Goal: Book appointment/travel/reservation

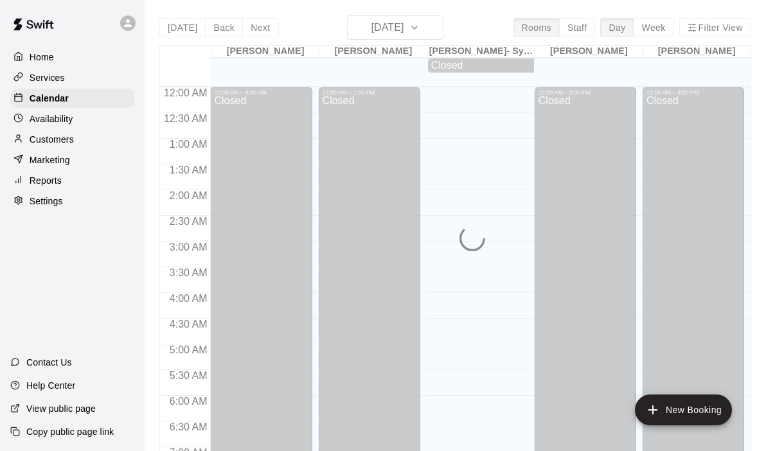
scroll to position [783, 0]
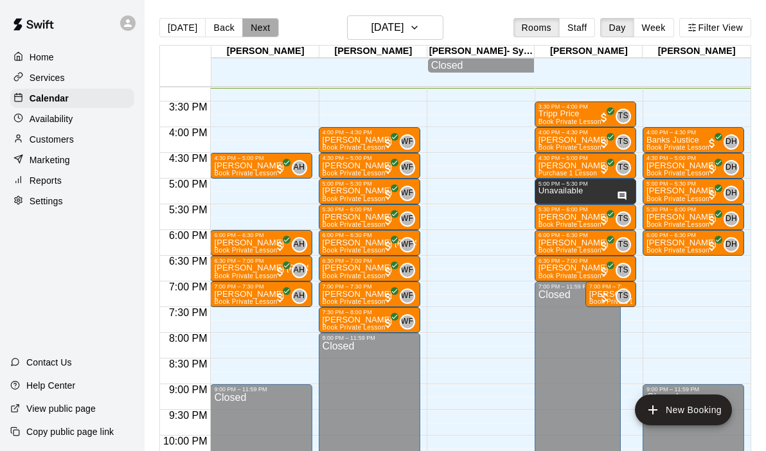
click at [257, 29] on button "Next" at bounding box center [260, 27] width 36 height 19
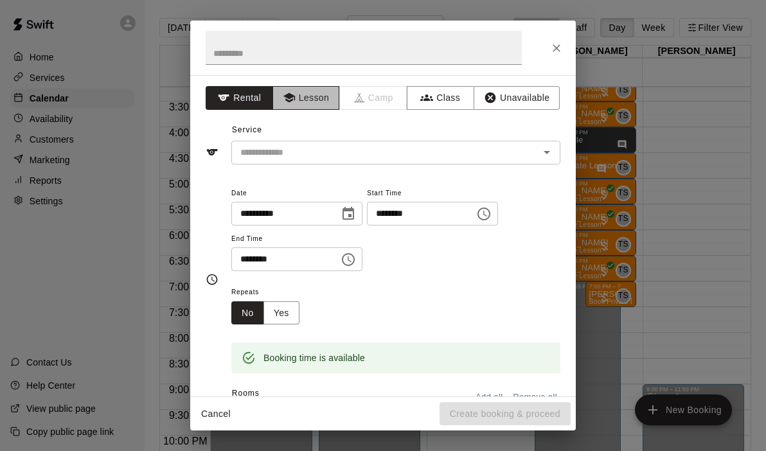
click at [316, 102] on button "Lesson" at bounding box center [306, 98] width 67 height 24
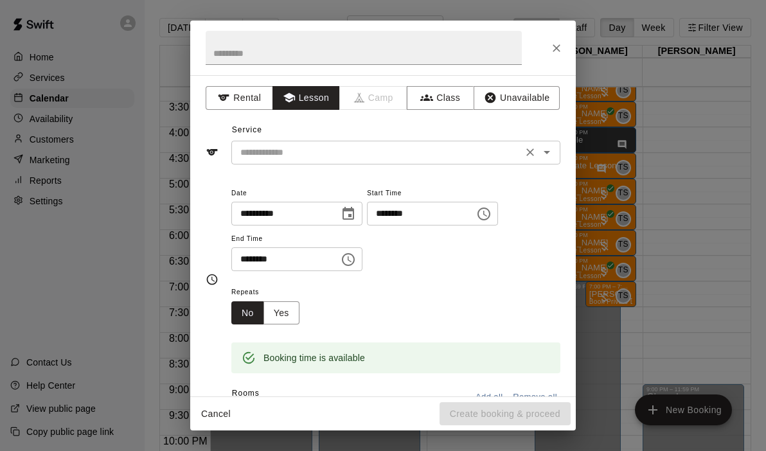
click at [555, 142] on div "​" at bounding box center [395, 153] width 329 height 24
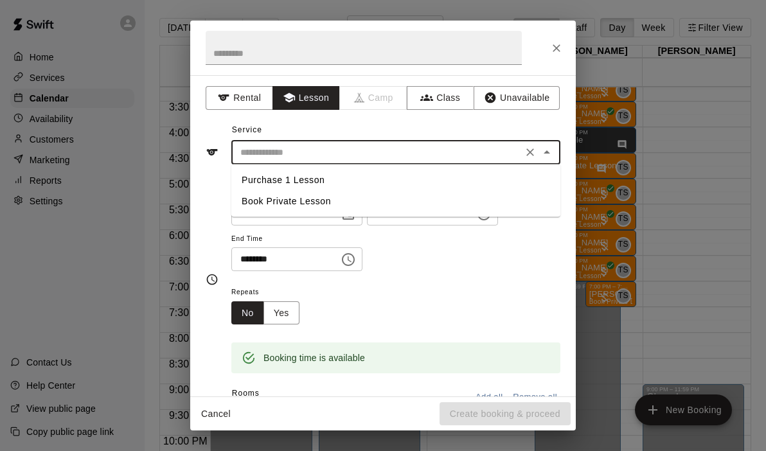
click at [555, 148] on button "Close" at bounding box center [547, 152] width 18 height 18
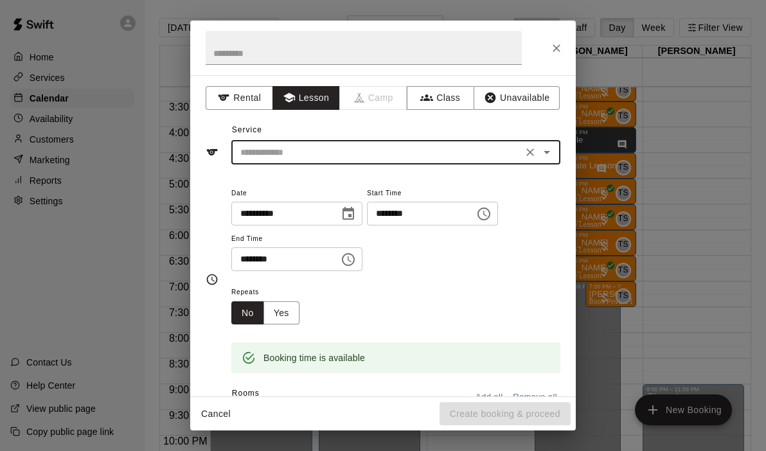
click at [559, 150] on div "​" at bounding box center [395, 153] width 329 height 24
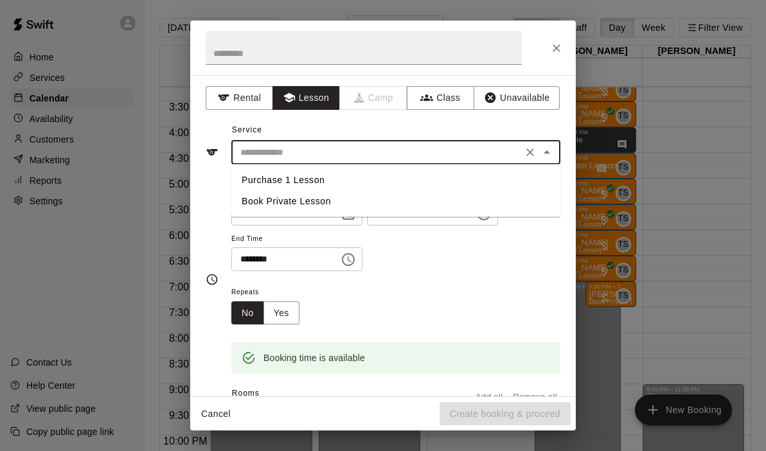
click at [336, 203] on li "Book Private Lesson" at bounding box center [395, 201] width 329 height 21
type input "**********"
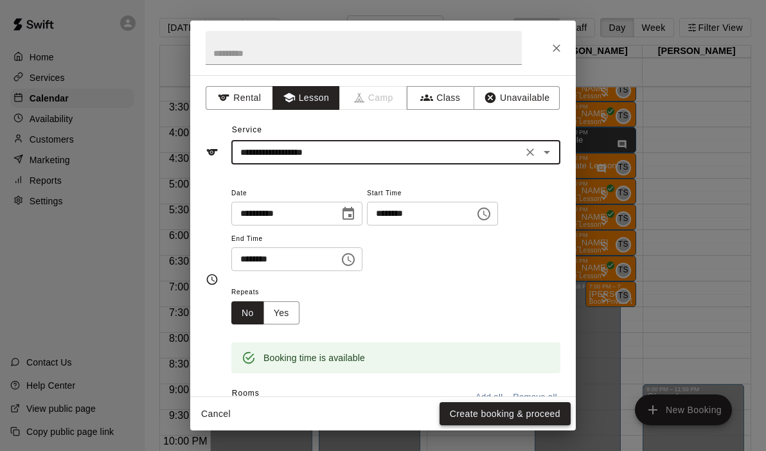
click at [465, 415] on button "Create booking & proceed" at bounding box center [505, 414] width 131 height 24
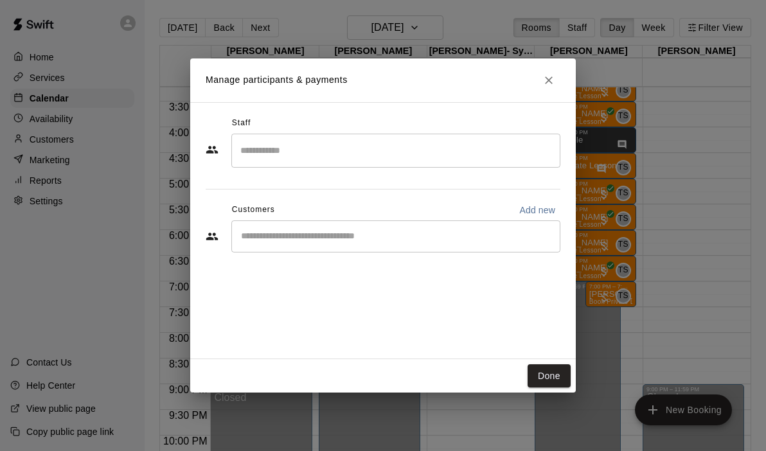
click at [332, 142] on input "Search staff" at bounding box center [396, 150] width 318 height 22
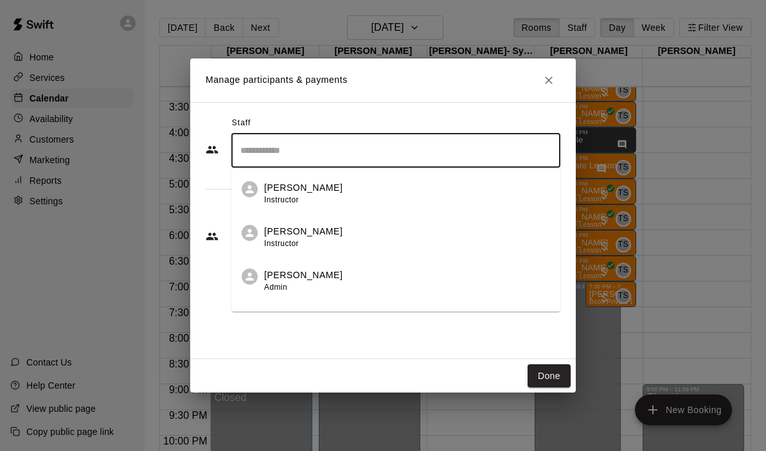
scroll to position [74, 0]
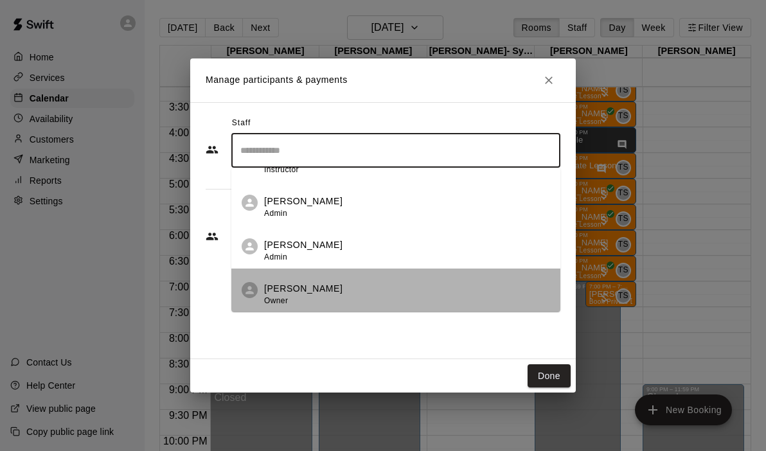
click at [287, 300] on span "Owner" at bounding box center [276, 300] width 24 height 9
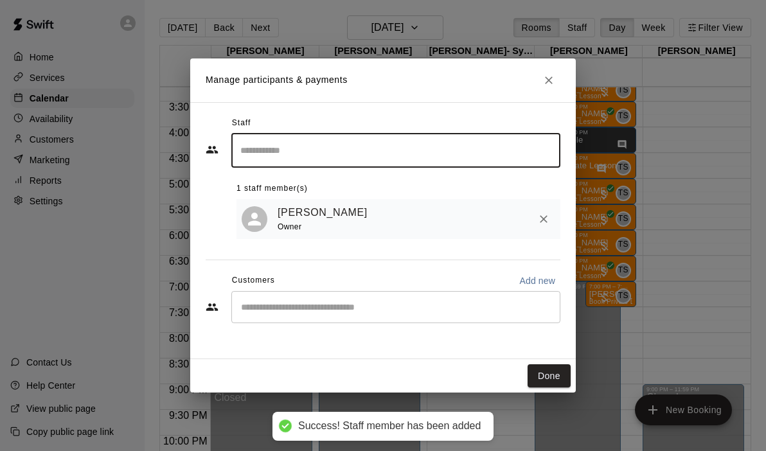
click at [280, 317] on div "​" at bounding box center [395, 307] width 329 height 32
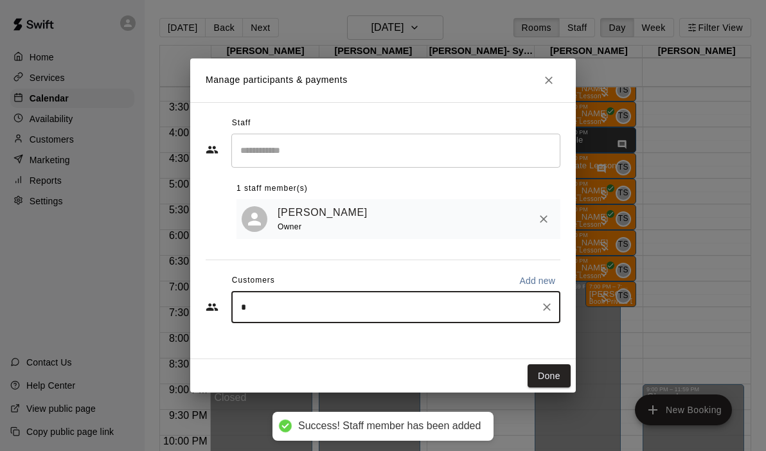
type input "**"
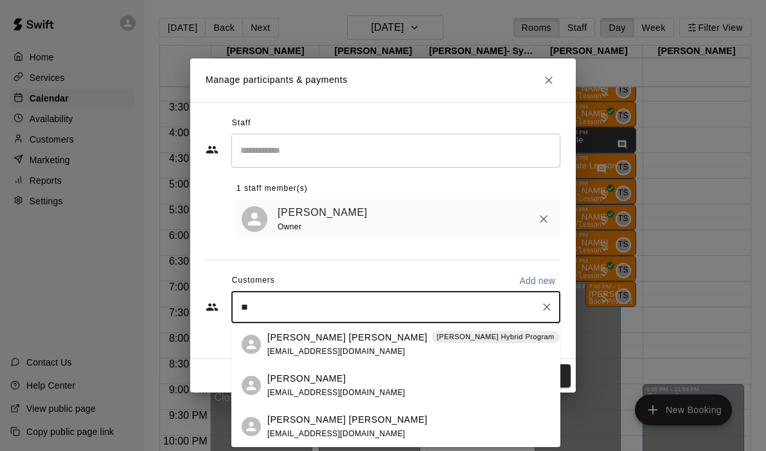
click at [291, 339] on p "[PERSON_NAME] [PERSON_NAME]" at bounding box center [347, 337] width 160 height 13
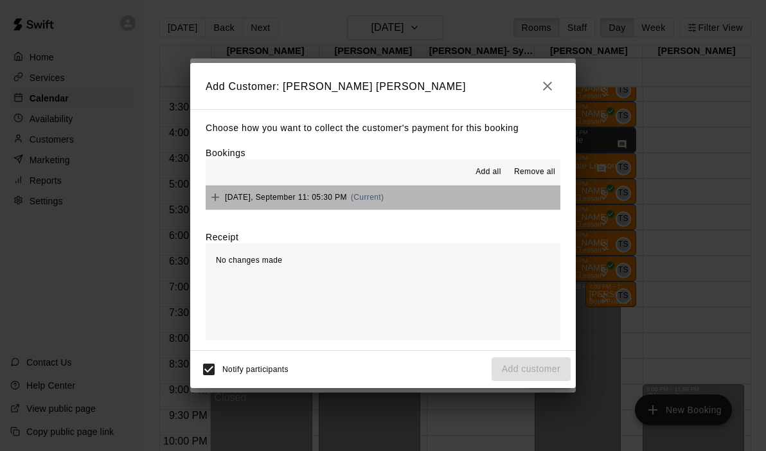
click at [401, 194] on button "[DATE], September 11: 05:30 PM (Current)" at bounding box center [383, 198] width 355 height 24
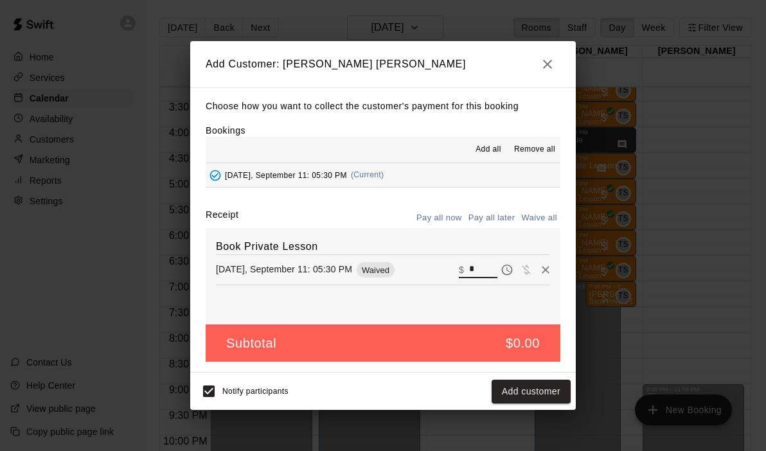
click at [476, 272] on input "*" at bounding box center [483, 270] width 28 height 17
type input "***"
click at [548, 387] on button "Checkout" at bounding box center [540, 392] width 60 height 24
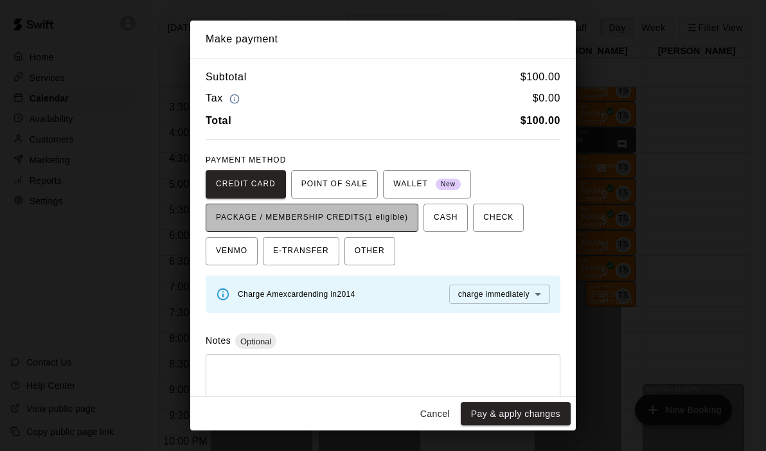
click at [397, 215] on span "PACKAGE / MEMBERSHIP CREDITS (1 eligible)" at bounding box center [312, 218] width 192 height 21
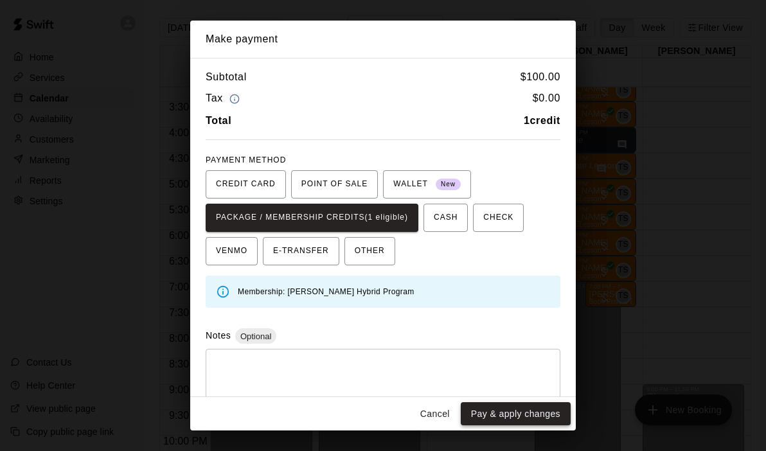
click at [510, 411] on button "Pay & apply changes" at bounding box center [516, 414] width 110 height 24
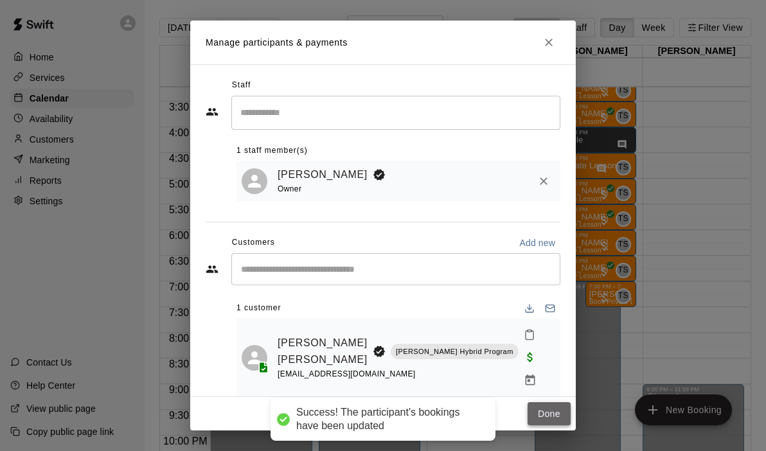
click at [539, 419] on button "Done" at bounding box center [549, 414] width 43 height 24
